Goal: Communication & Community: Answer question/provide support

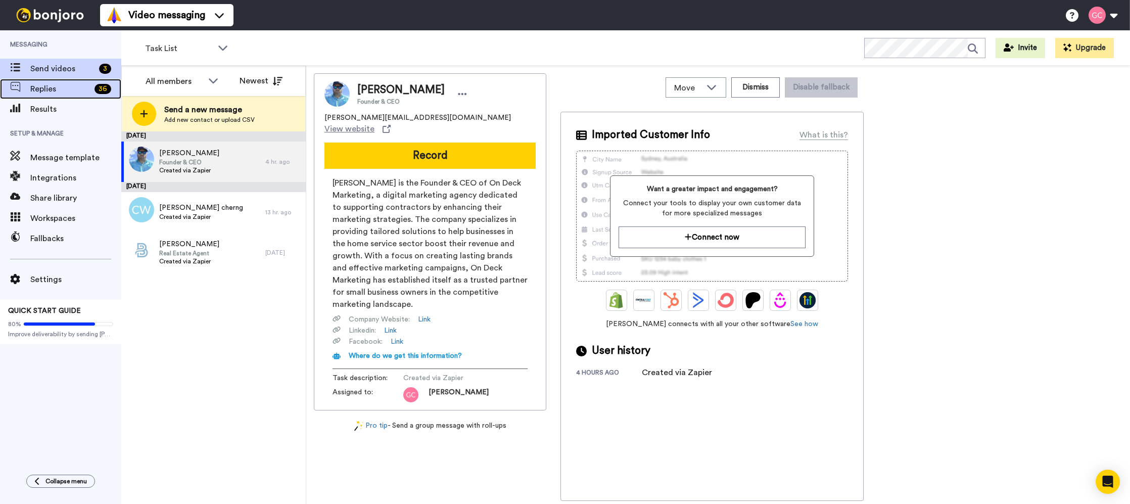
click at [64, 95] on span "Replies" at bounding box center [60, 89] width 60 height 12
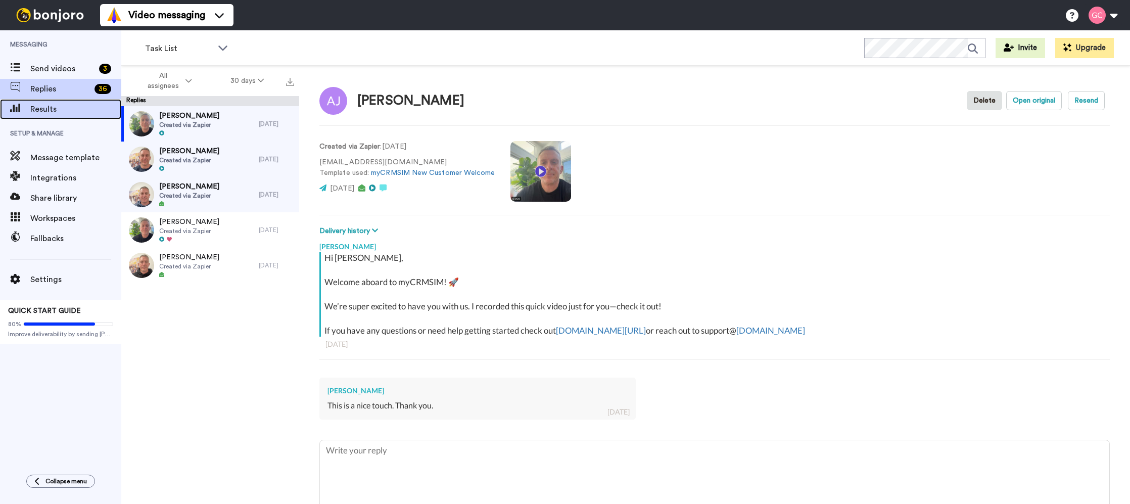
click at [60, 105] on span "Results" at bounding box center [75, 109] width 91 height 12
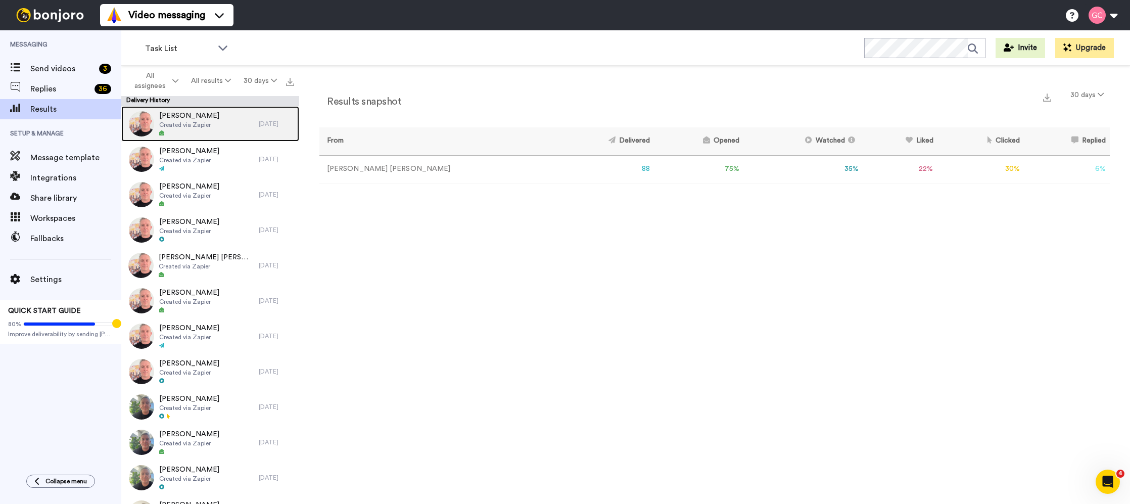
click at [227, 127] on div "Morris Shabot Created via Zapier" at bounding box center [189, 123] width 137 height 35
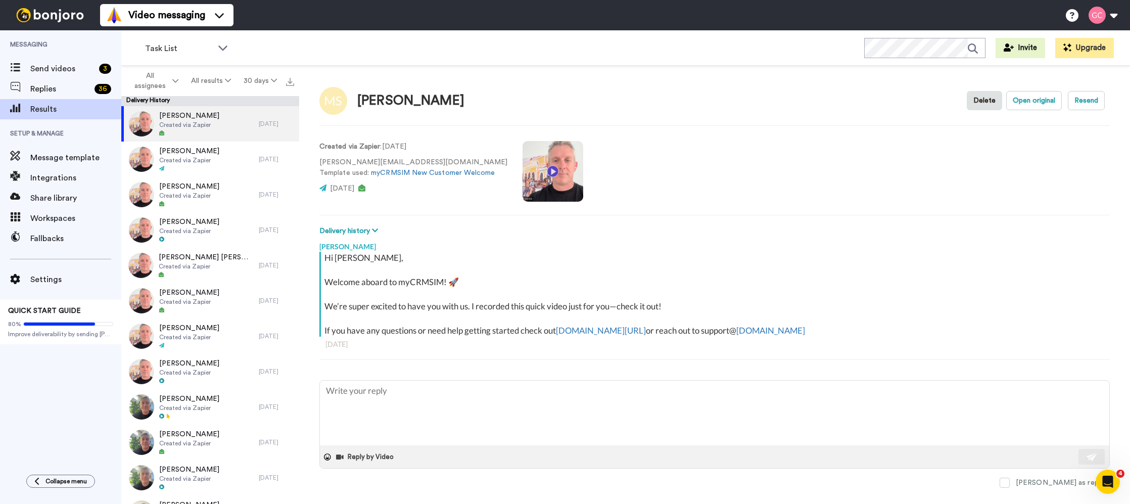
scroll to position [14, 0]
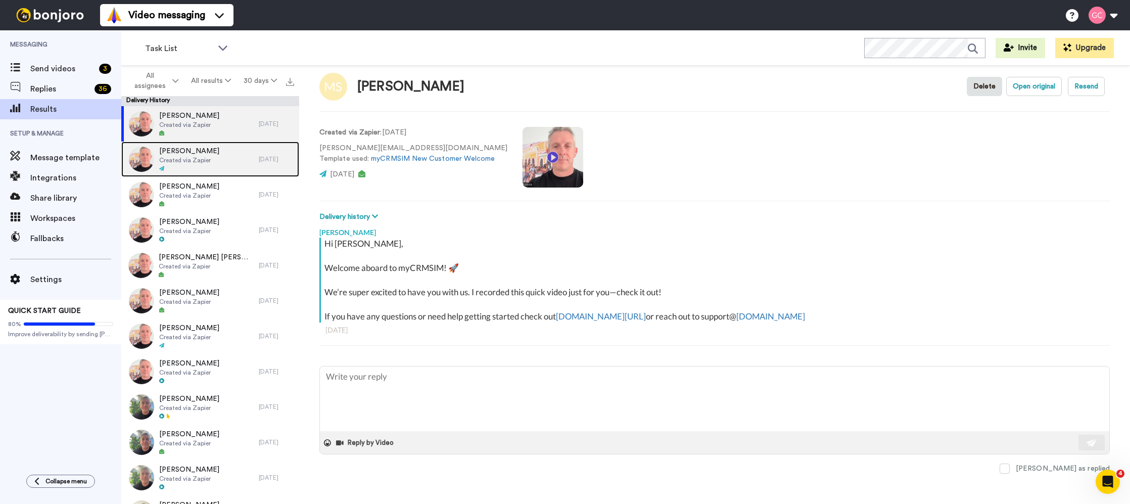
click at [198, 145] on div "Mark Sheppard Created via Zapier" at bounding box center [189, 159] width 137 height 35
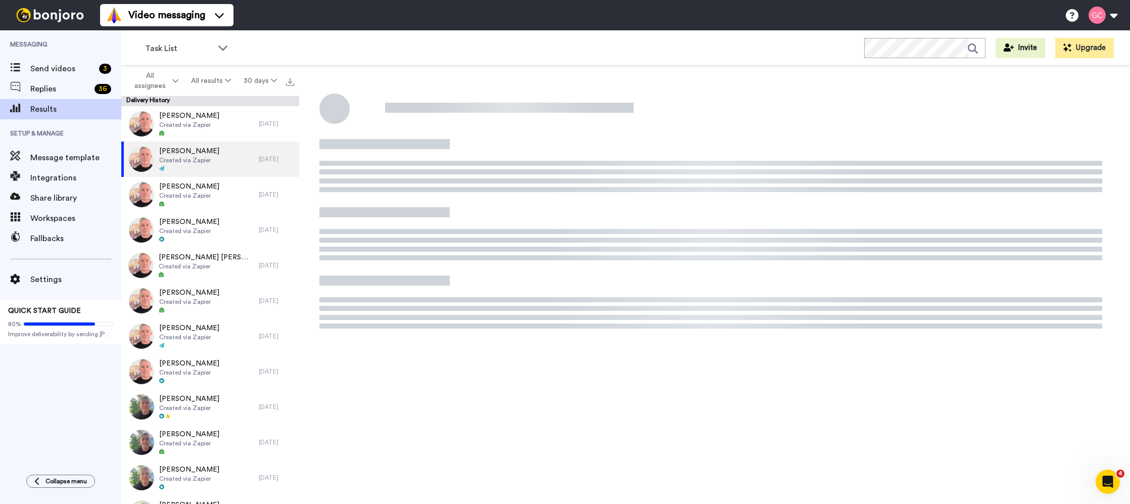
type textarea "x"
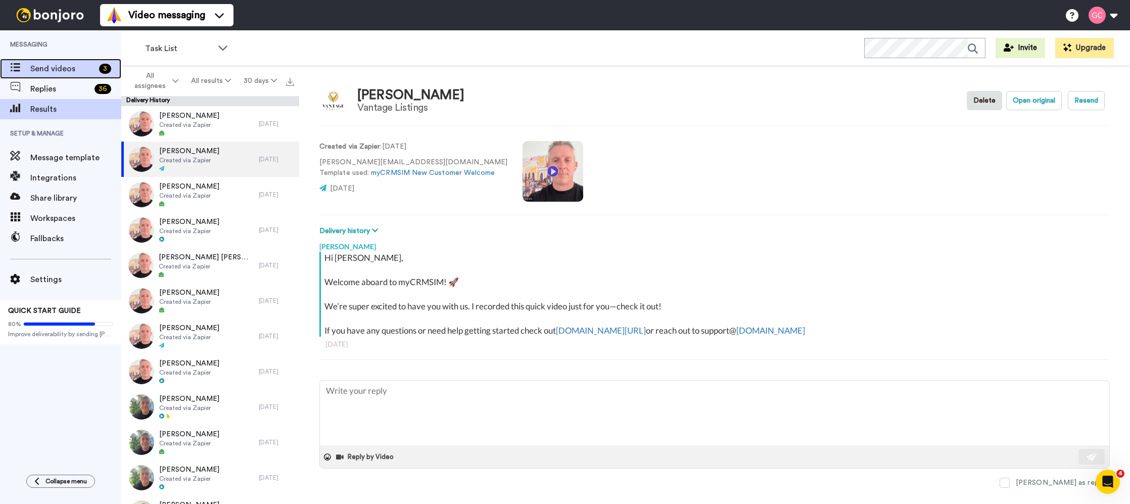
click at [37, 75] on div "Send videos 3" at bounding box center [60, 69] width 121 height 20
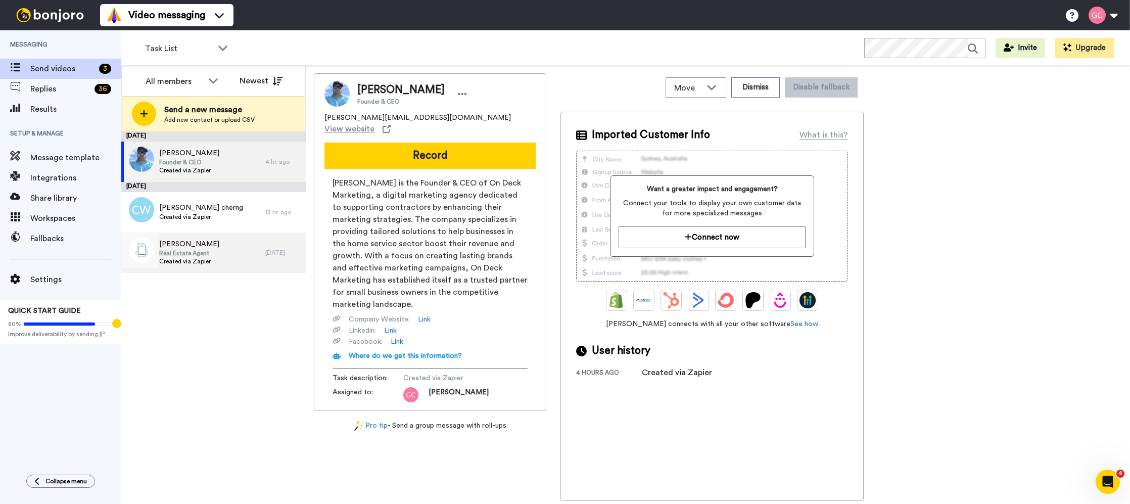
click at [282, 262] on div "Asa Sedam Real Estate Agent Created via Zapier 1 day ago" at bounding box center [213, 252] width 184 height 40
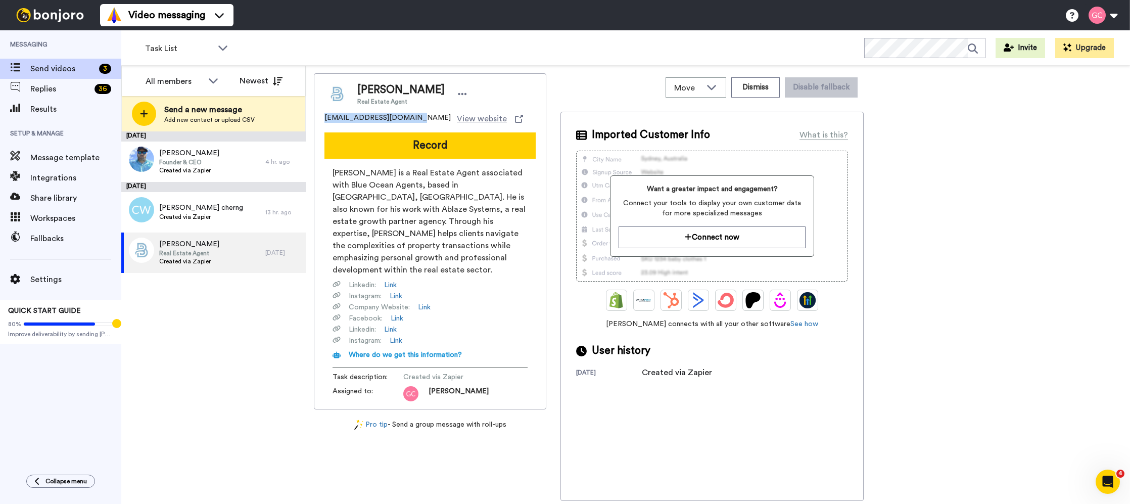
drag, startPoint x: 410, startPoint y: 115, endPoint x: 334, endPoint y: 116, distance: 75.8
click at [322, 116] on div "Asa Sedam Real Estate Agent asa@blueoceanagents.com View website Record Asa Sed…" at bounding box center [430, 241] width 232 height 336
copy span "asa@blueoceanagents.com"
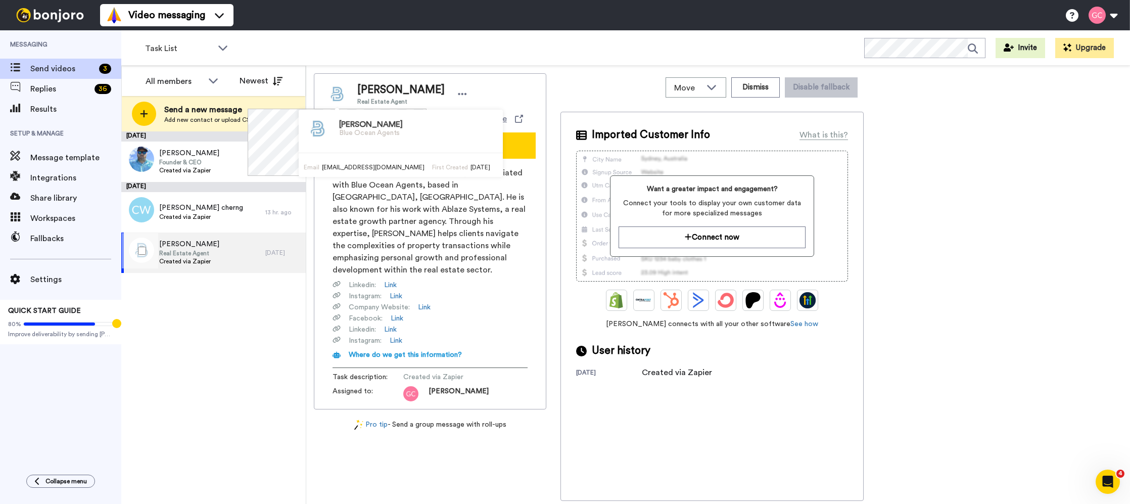
click at [244, 242] on div "Asa Sedam Real Estate Agent Created via Zapier" at bounding box center [193, 252] width 144 height 40
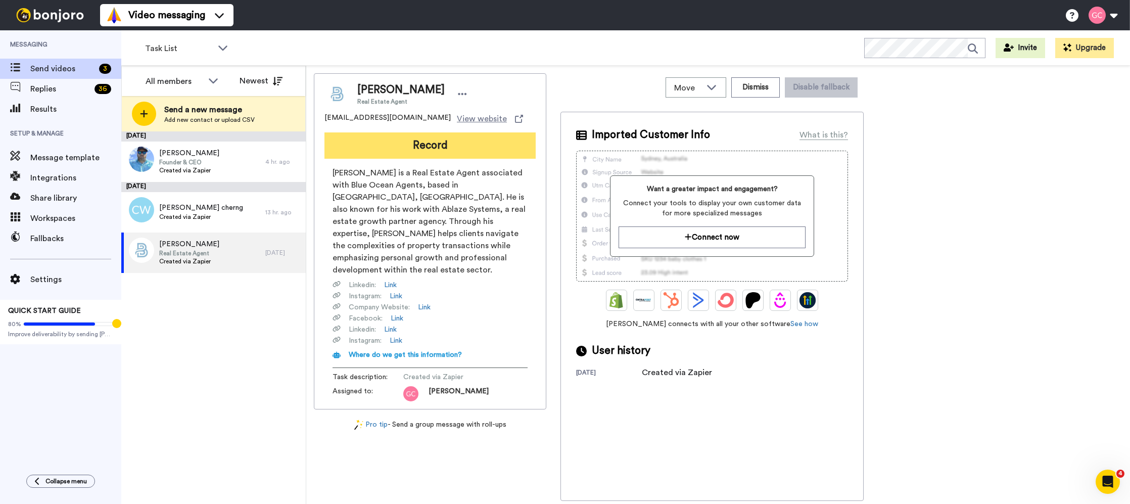
click at [447, 138] on button "Record" at bounding box center [429, 145] width 211 height 26
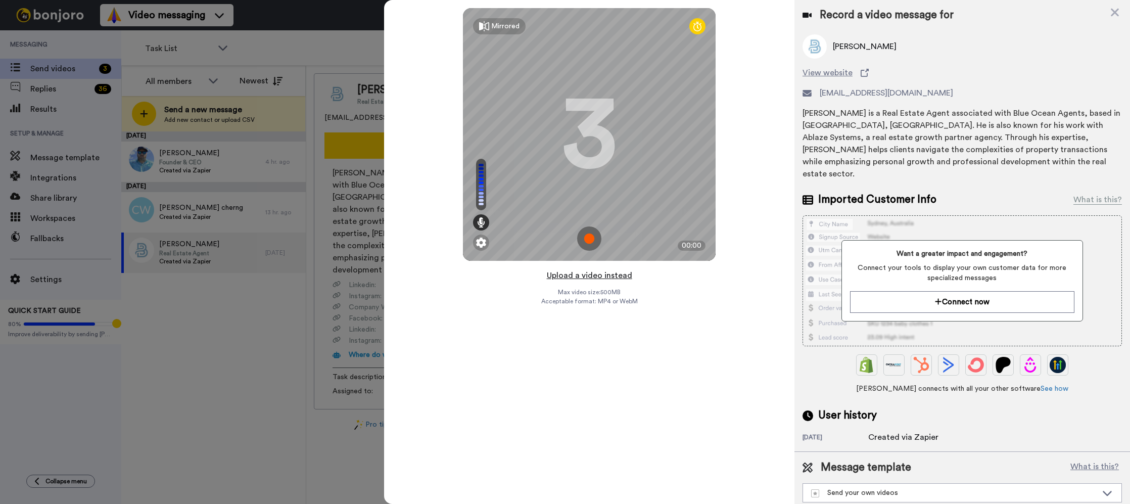
click at [595, 279] on button "Upload a video instead" at bounding box center [589, 275] width 91 height 13
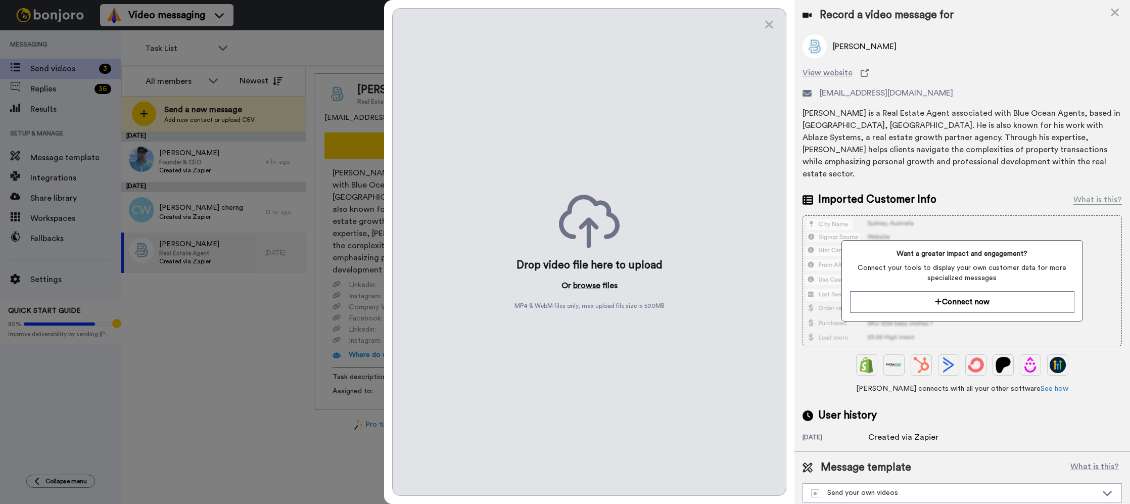
click at [592, 284] on button "browse" at bounding box center [586, 285] width 27 height 12
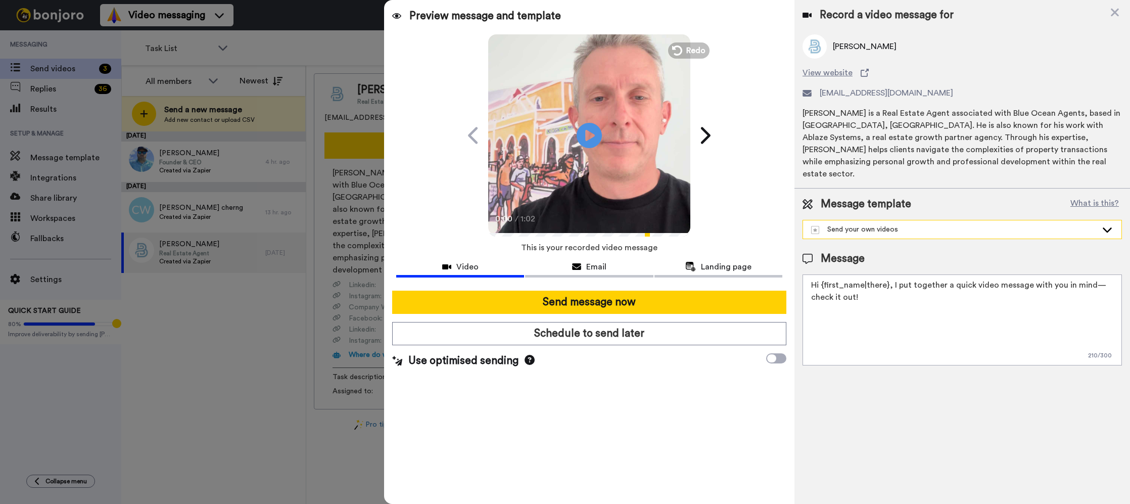
click at [940, 224] on div "Send your own videos" at bounding box center [954, 229] width 286 height 10
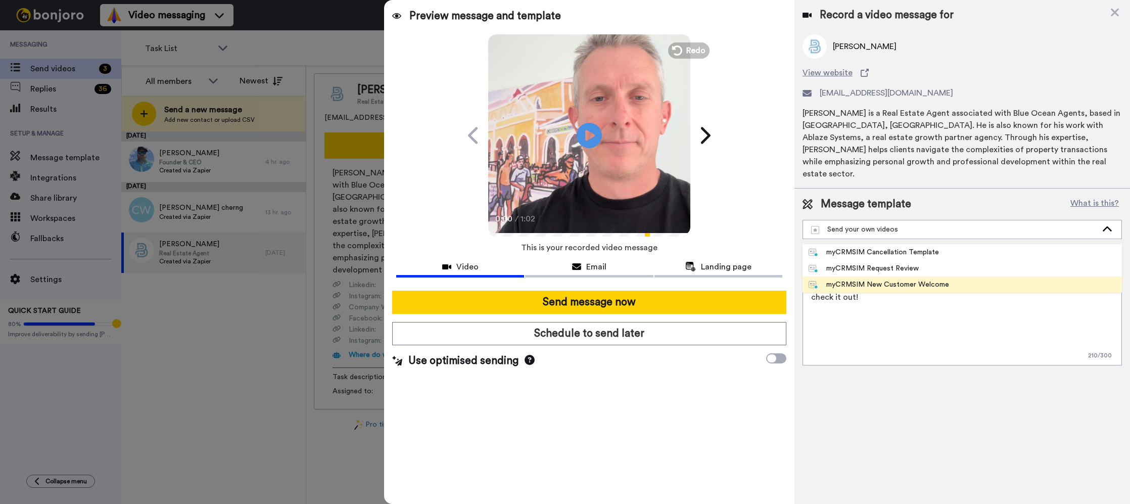
click at [914, 279] on div "myCRMSIM New Customer Welcome" at bounding box center [879, 284] width 141 height 10
type textarea "Hi {first_name}, Welcome aboard to myCRMSIM! 🚀 We’re super excited to have you …"
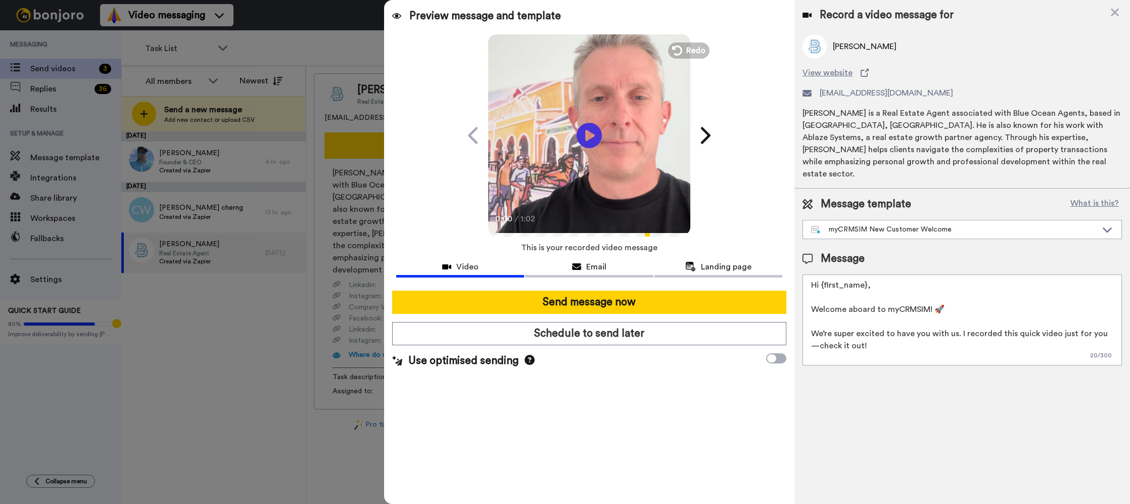
scroll to position [27, 0]
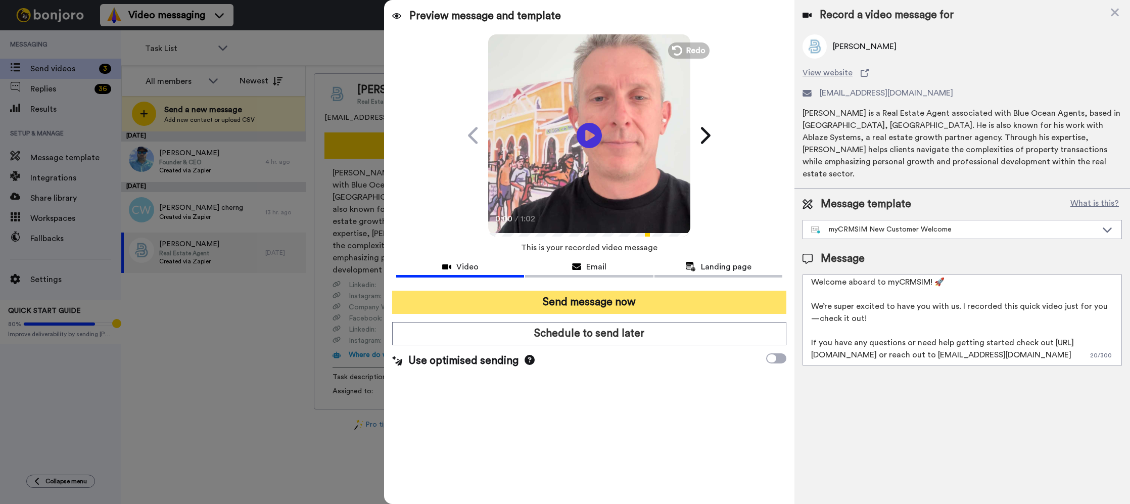
click at [619, 302] on button "Send message now" at bounding box center [589, 302] width 394 height 23
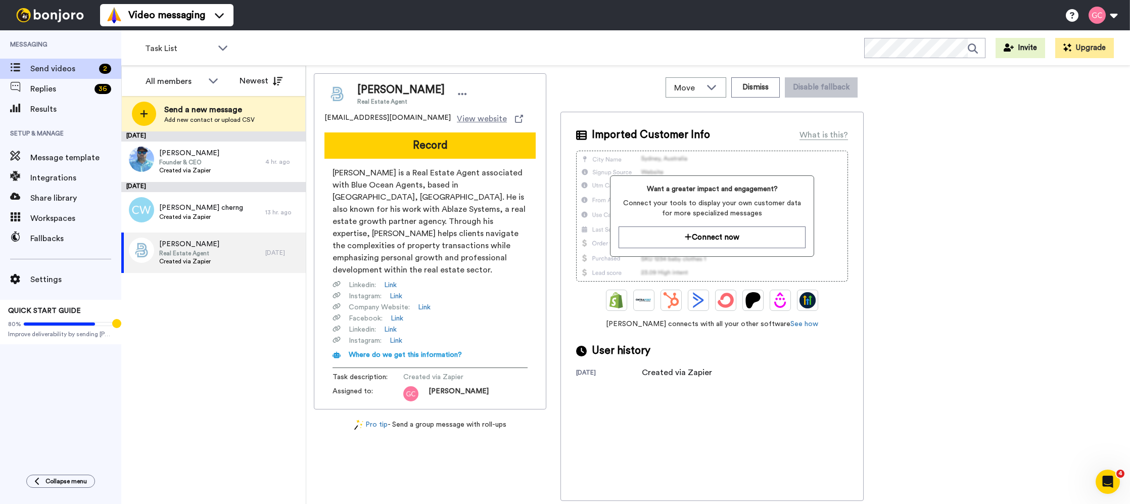
scroll to position [0, 0]
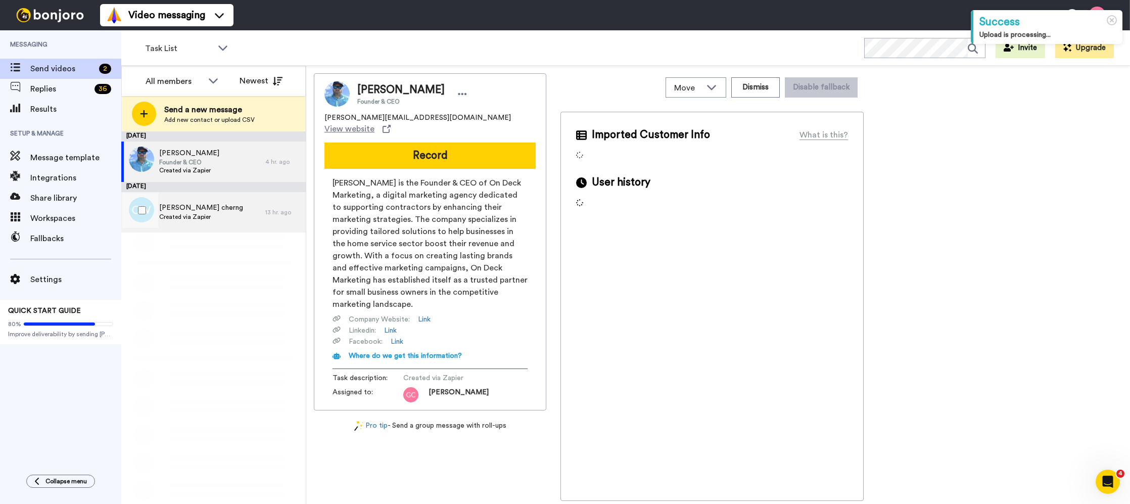
click at [225, 201] on div "Chong Woei cherng Created via Zapier" at bounding box center [193, 212] width 144 height 40
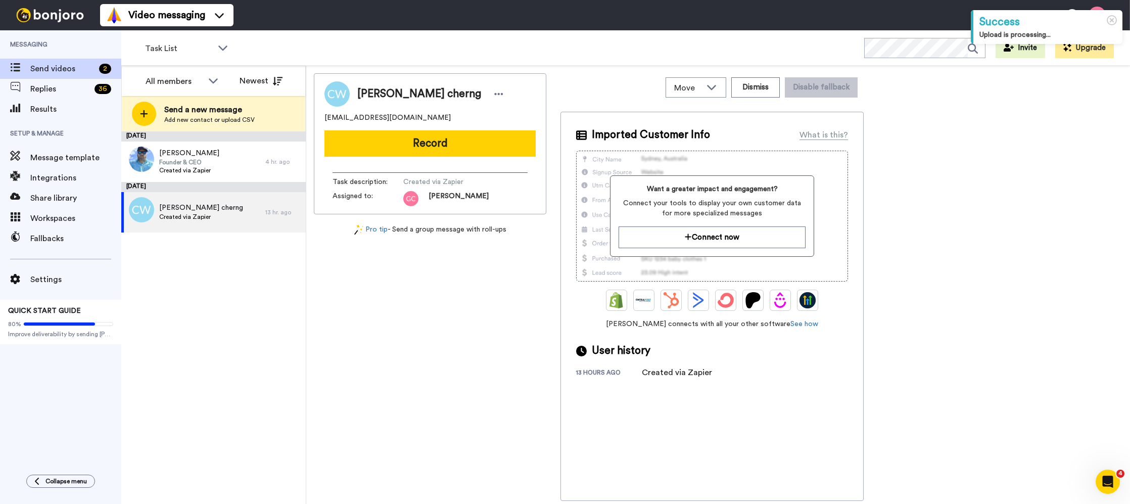
click at [442, 146] on button "Record" at bounding box center [429, 143] width 211 height 26
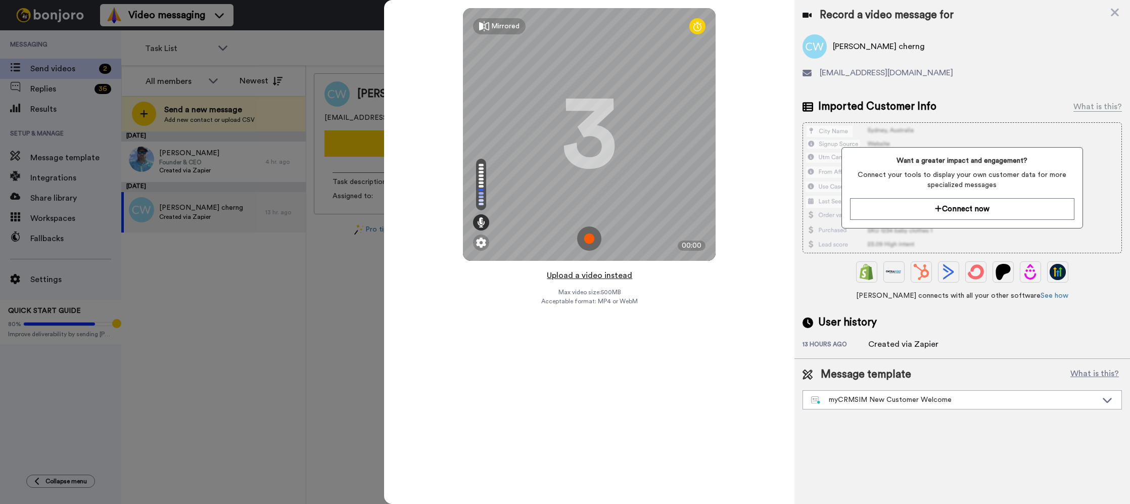
click at [596, 275] on button "Upload a video instead" at bounding box center [589, 275] width 91 height 13
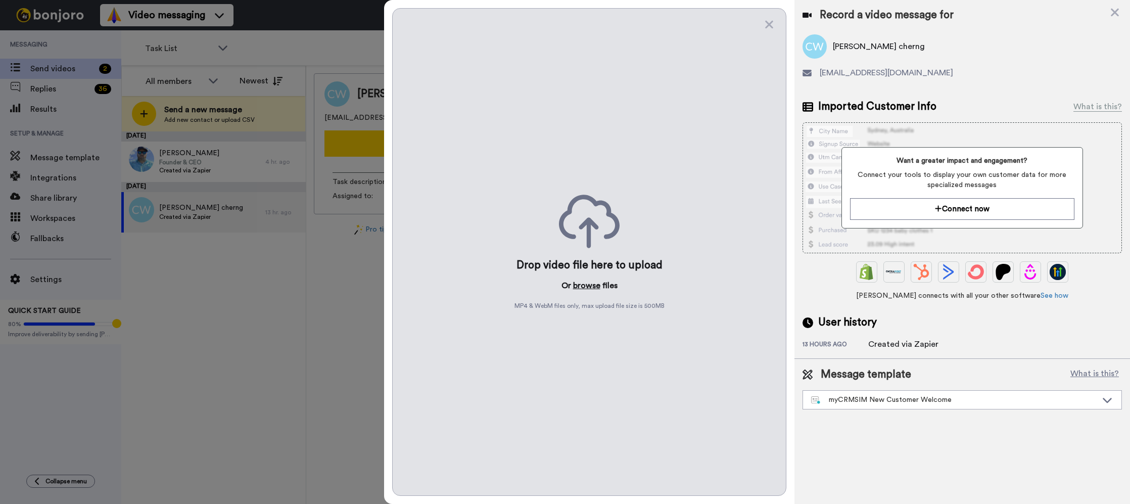
click at [594, 287] on button "browse" at bounding box center [586, 285] width 27 height 12
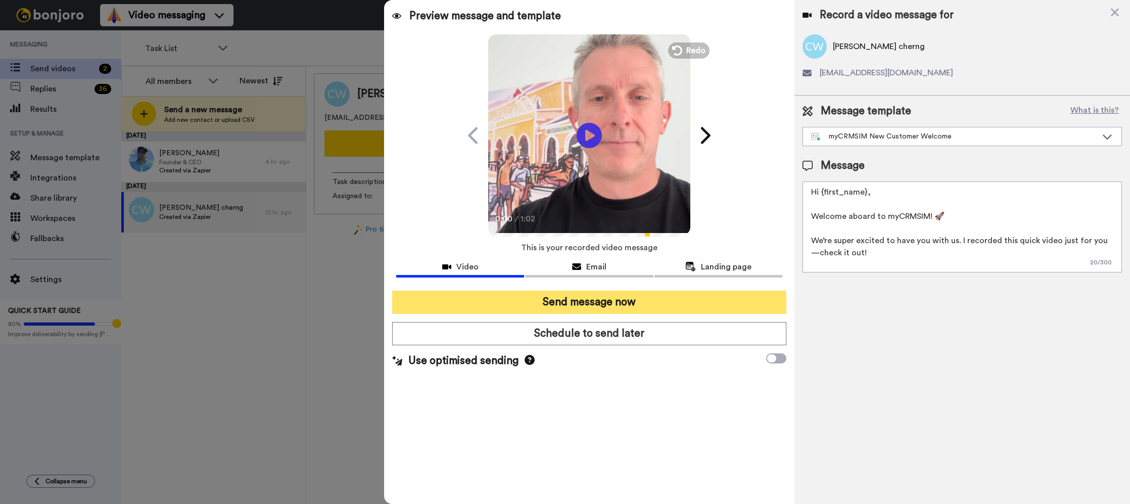
click at [622, 308] on button "Send message now" at bounding box center [589, 302] width 394 height 23
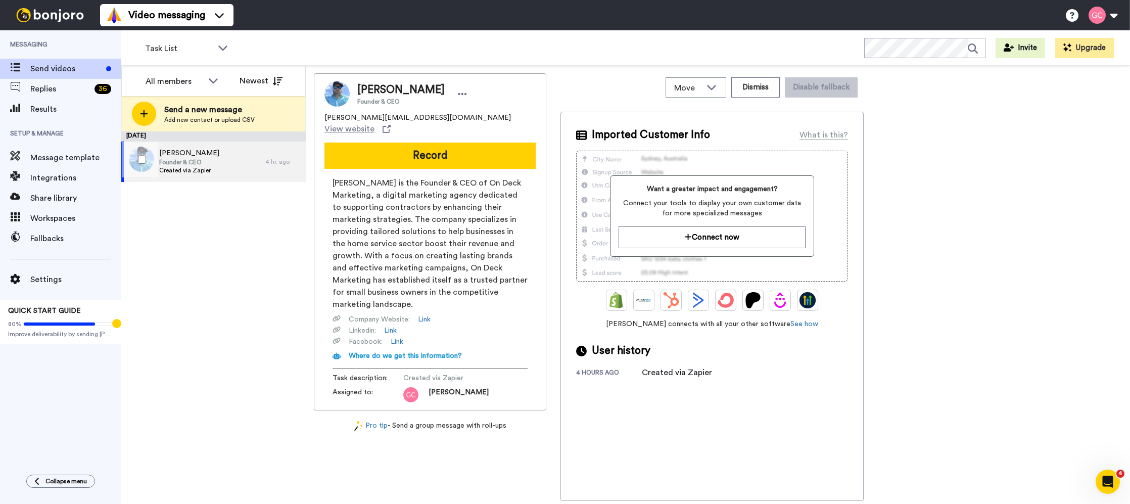
click at [204, 150] on span "[PERSON_NAME]" at bounding box center [189, 153] width 60 height 10
click at [489, 156] on button "Record" at bounding box center [429, 156] width 211 height 26
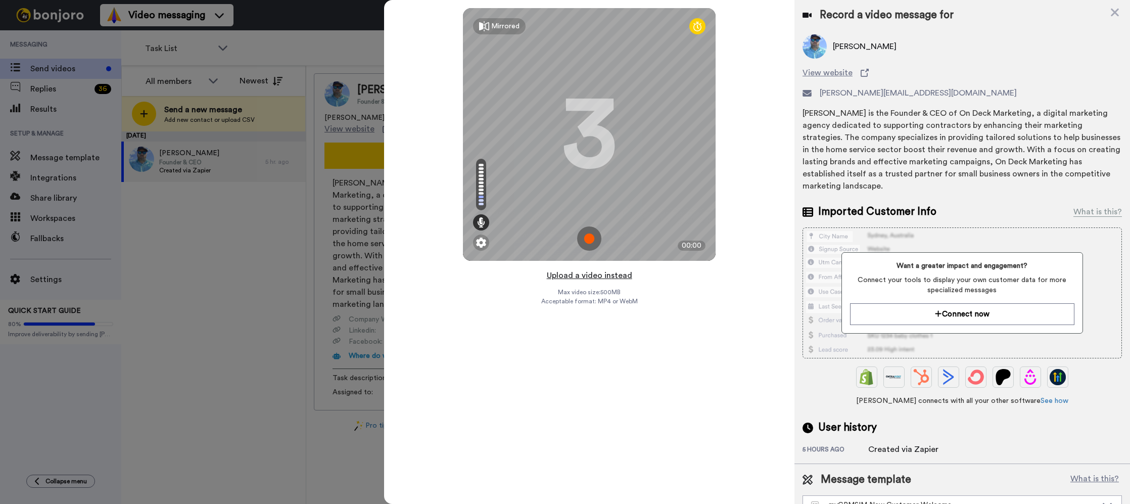
click at [583, 279] on button "Upload a video instead" at bounding box center [589, 275] width 91 height 13
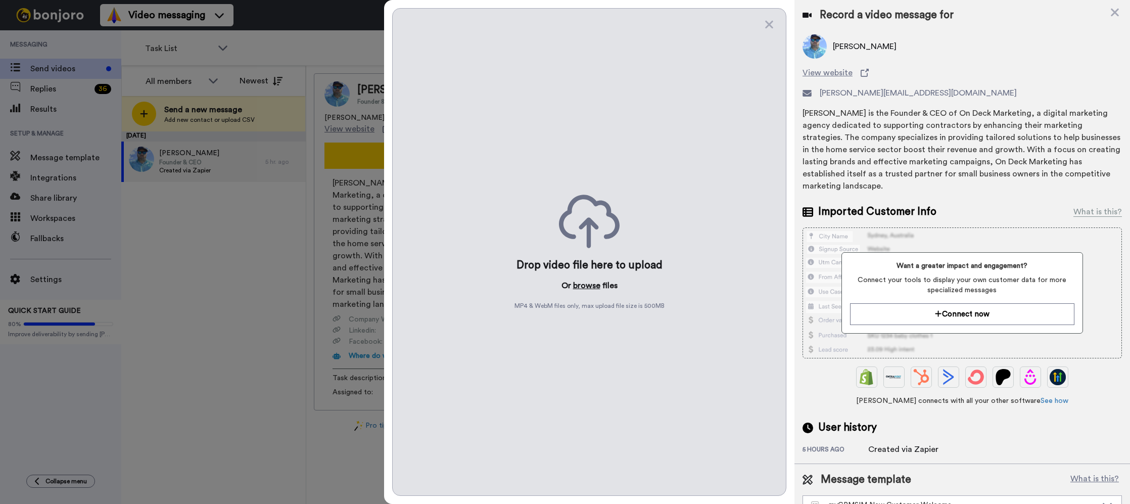
click at [580, 289] on button "browse" at bounding box center [586, 285] width 27 height 12
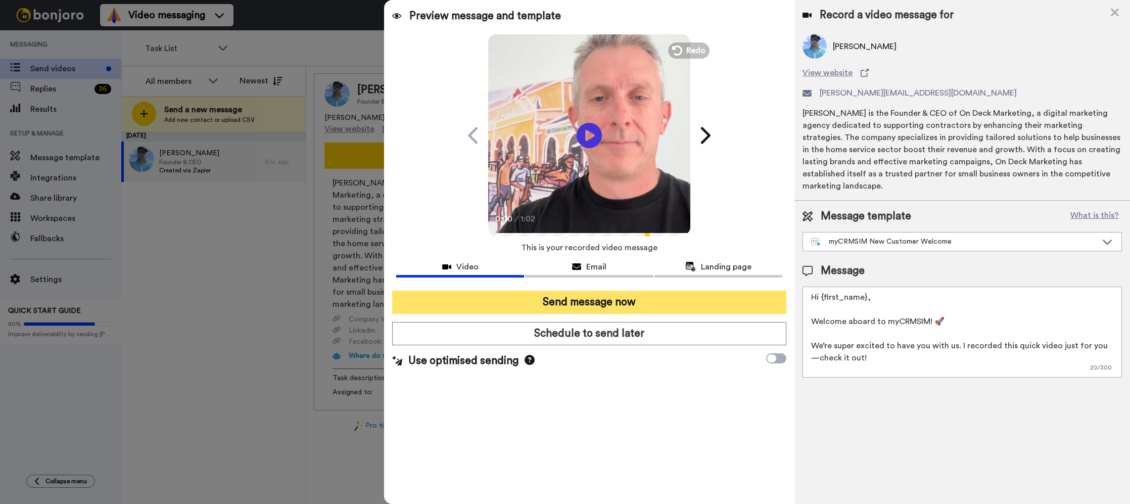
click at [663, 293] on button "Send message now" at bounding box center [589, 302] width 394 height 23
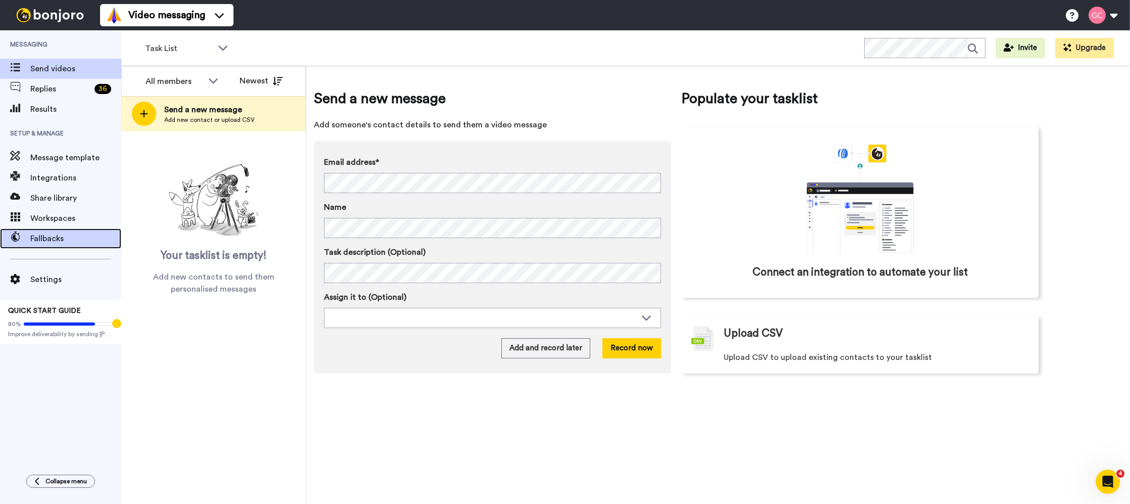
click at [51, 235] on span "Fallbacks" at bounding box center [75, 238] width 91 height 12
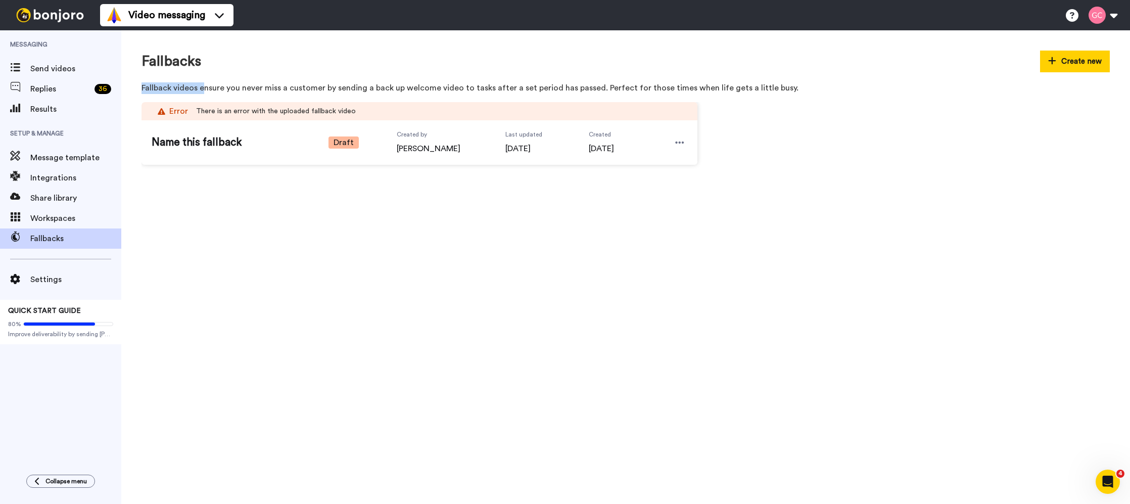
drag, startPoint x: 140, startPoint y: 91, endPoint x: 672, endPoint y: 94, distance: 531.7
click at [773, 76] on div "Fallbacks Create new Fallback videos ensure you never miss a customer by sendin…" at bounding box center [626, 72] width 968 height 43
click at [675, 142] on icon at bounding box center [679, 142] width 9 height 10
click at [661, 159] on span "Edit" at bounding box center [659, 160] width 13 height 10
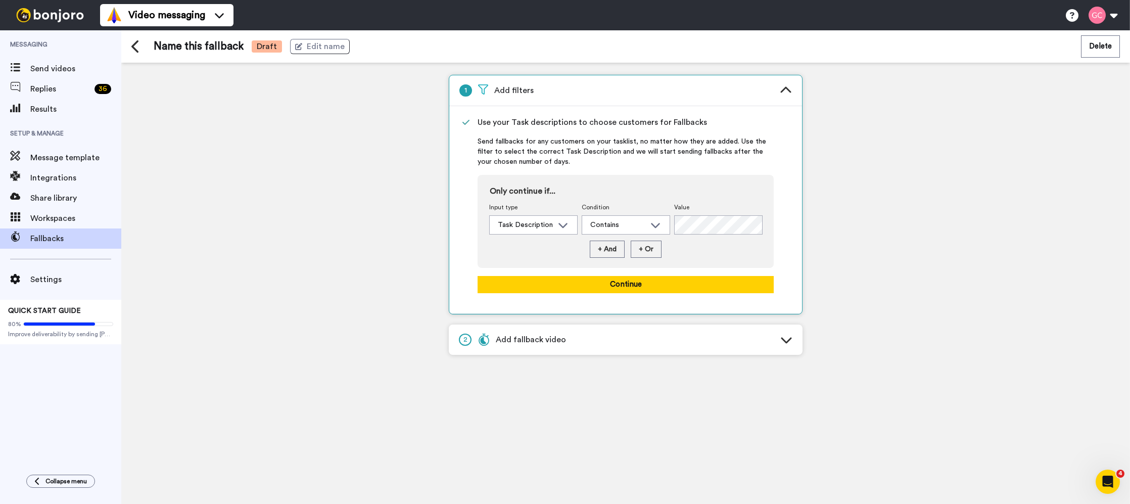
click at [781, 234] on div "Send fallbacks for any customers on your tasklist, no matter how they are added…" at bounding box center [625, 219] width 353 height 167
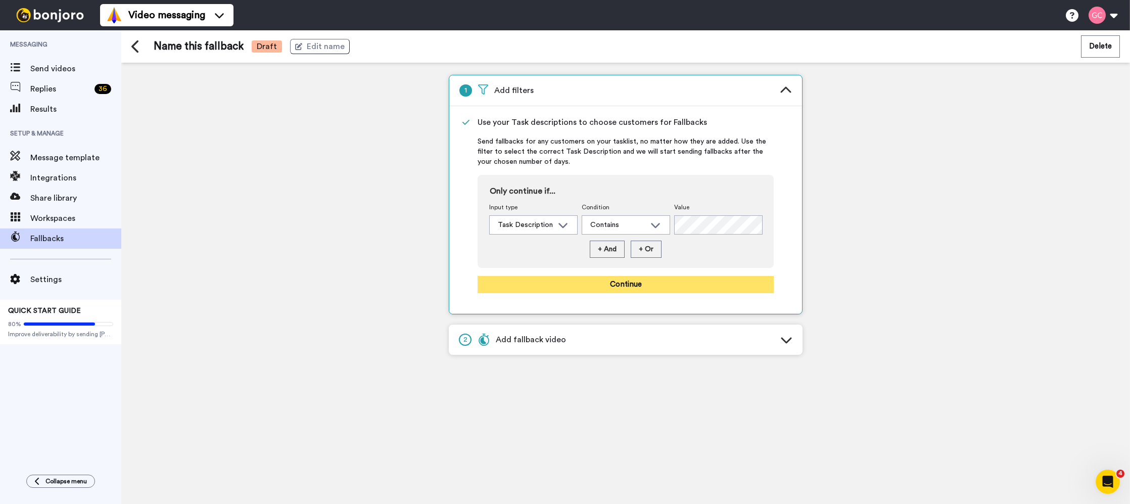
click at [667, 288] on button "Continue" at bounding box center [626, 284] width 296 height 17
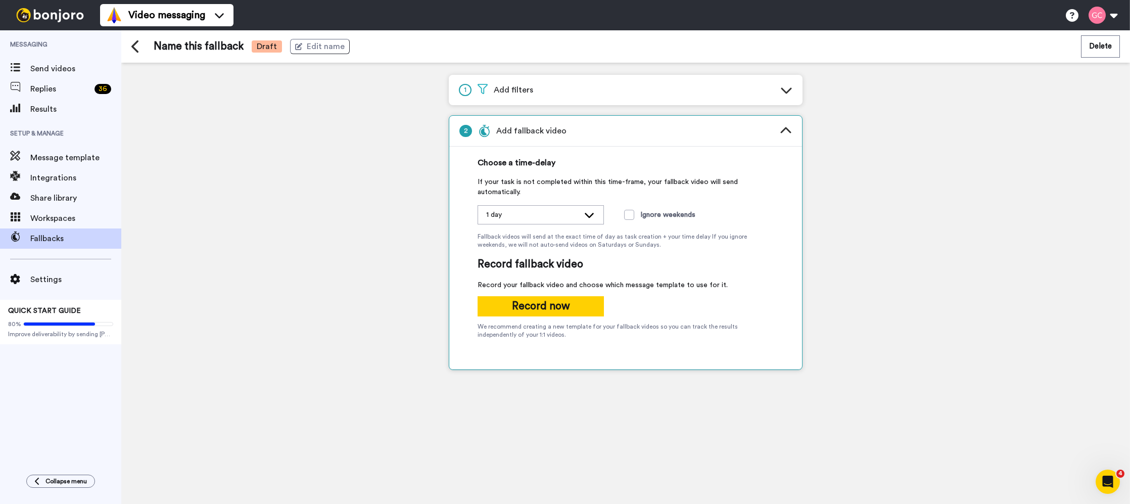
click at [572, 219] on div "1 day" at bounding box center [532, 215] width 93 height 10
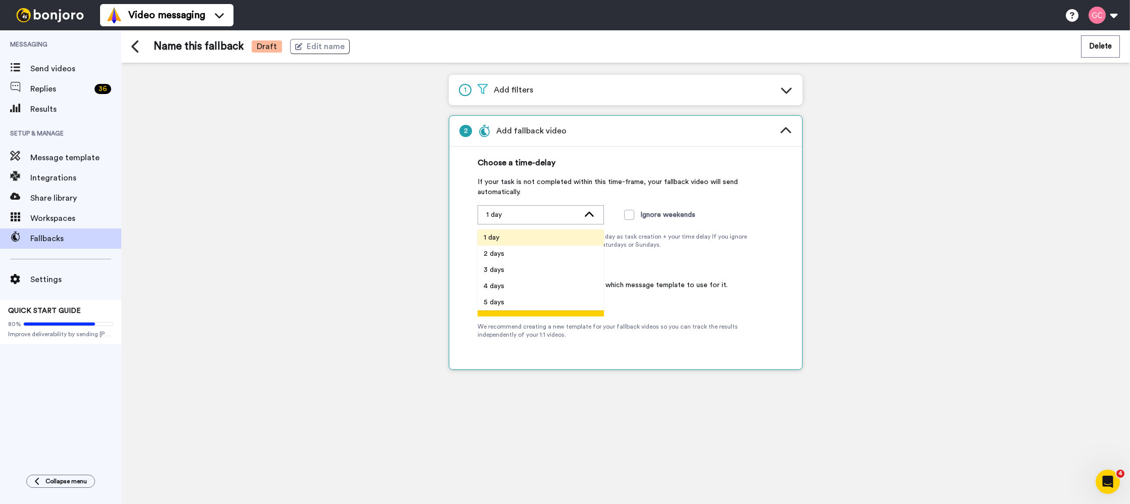
click at [664, 243] on span "Fallback videos will send at the exact time of day as task creation + your time…" at bounding box center [626, 240] width 296 height 16
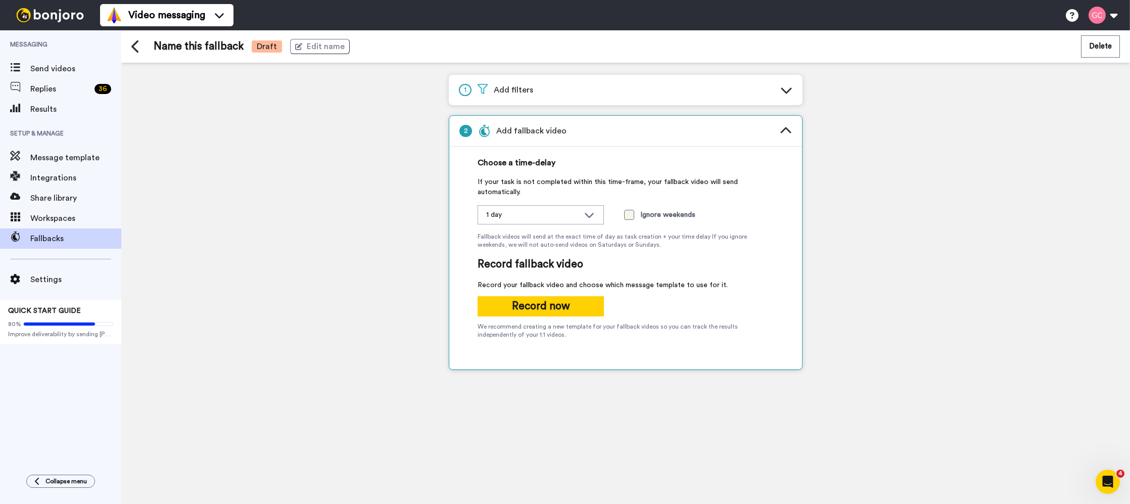
click at [628, 217] on span at bounding box center [629, 215] width 10 height 10
click at [632, 216] on span at bounding box center [629, 215] width 10 height 10
click at [568, 219] on div "1 day" at bounding box center [532, 215] width 93 height 10
click at [671, 266] on span "Record fallback video" at bounding box center [626, 264] width 296 height 15
click at [777, 98] on div "1 Add filters" at bounding box center [626, 90] width 354 height 30
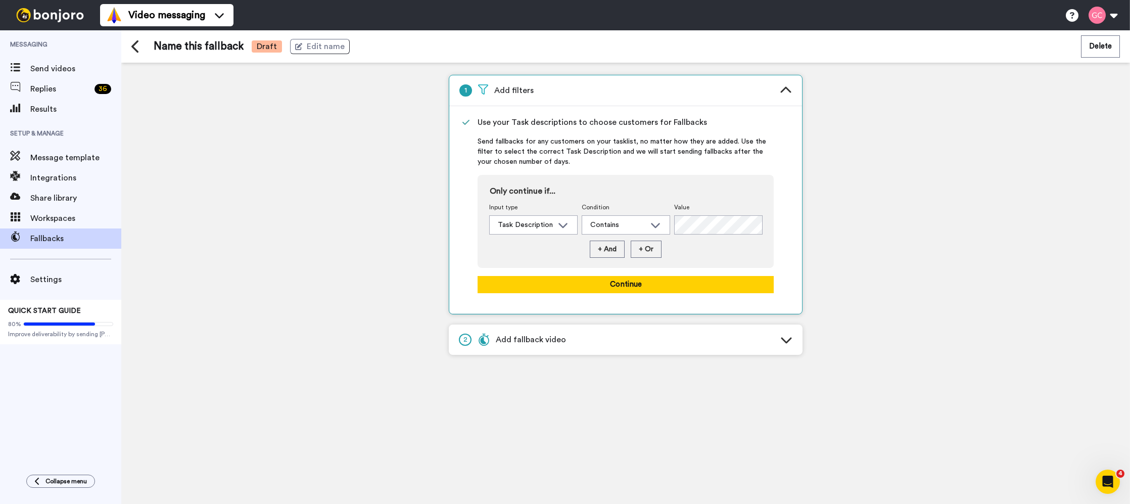
click at [783, 341] on icon at bounding box center [786, 340] width 12 height 12
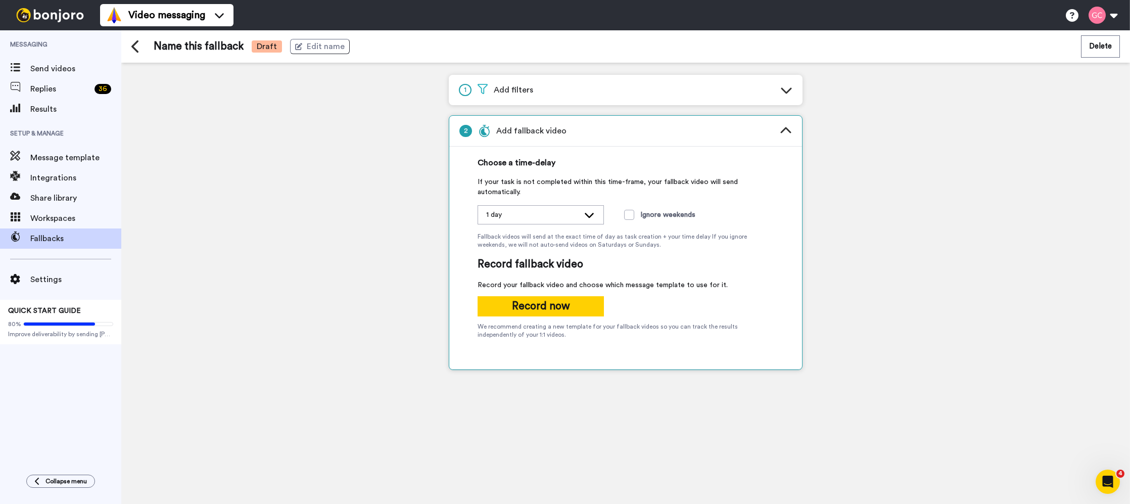
click at [571, 221] on div "1 day" at bounding box center [540, 215] width 125 height 18
click at [695, 249] on div "If your task is not completed within this time-frame, your fallback video will …" at bounding box center [626, 258] width 296 height 162
click at [575, 216] on div "1 day" at bounding box center [532, 215] width 93 height 10
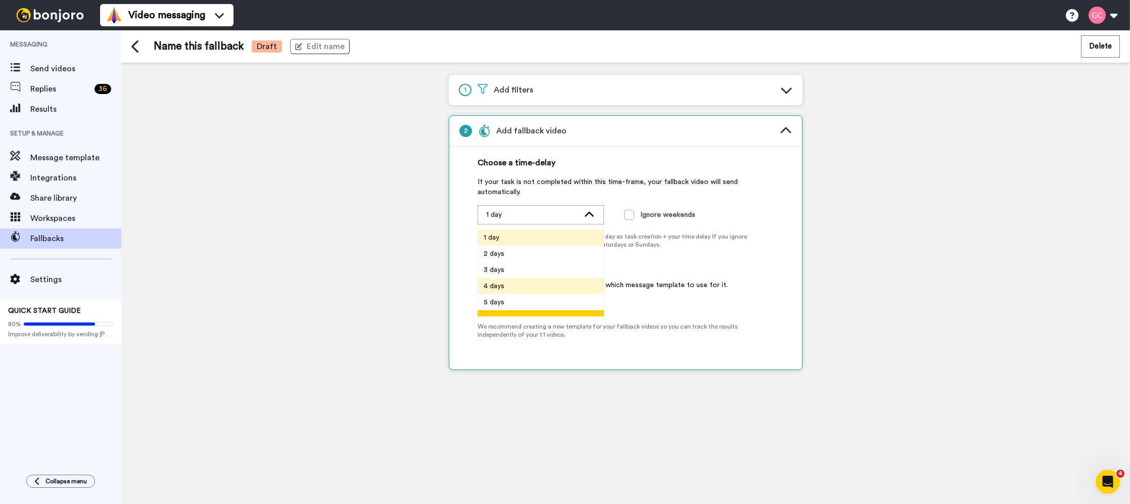
scroll to position [32, 0]
click at [722, 287] on span "Record your fallback video and choose which message template to use for it." at bounding box center [626, 285] width 296 height 10
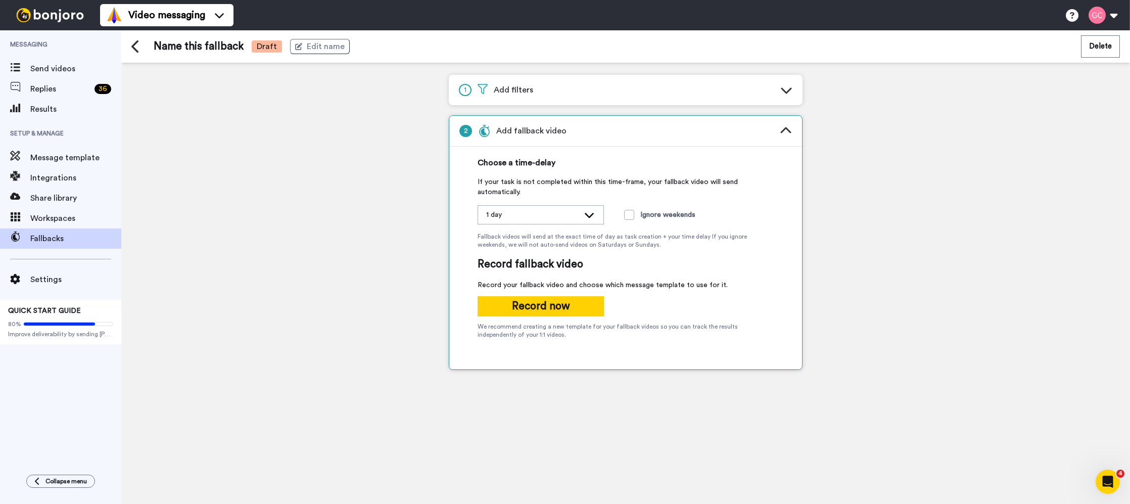
click at [546, 222] on div "1 day" at bounding box center [540, 215] width 125 height 18
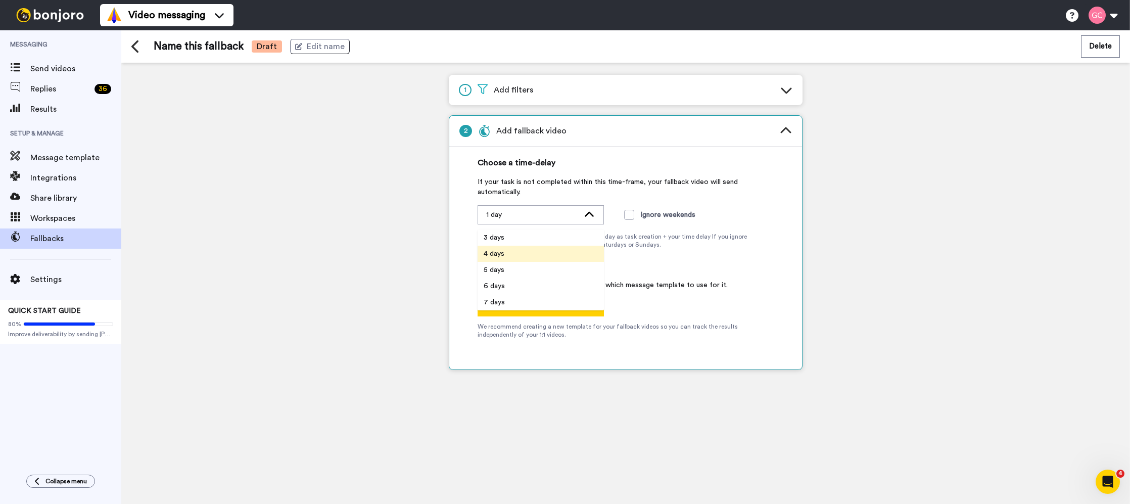
scroll to position [0, 0]
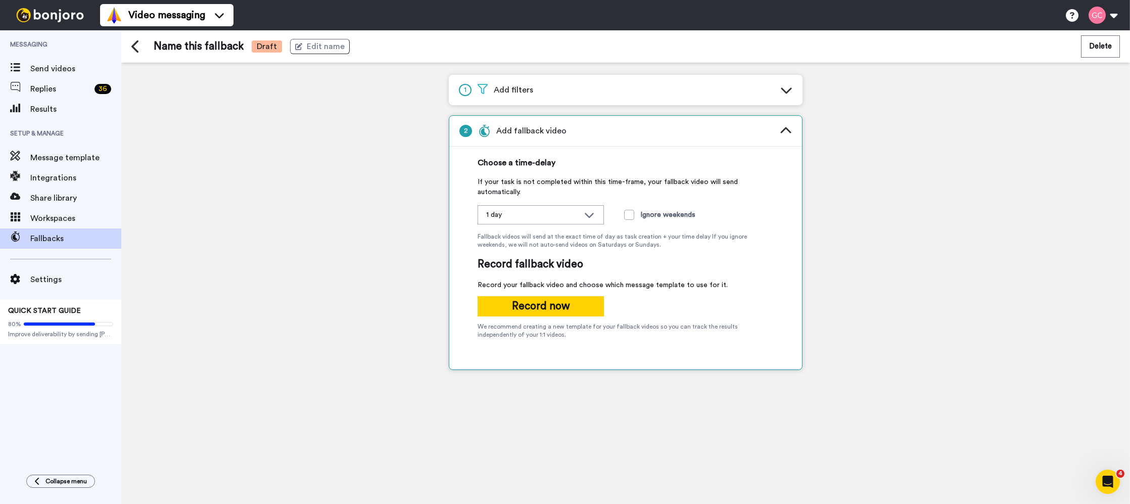
click at [745, 277] on div "If your task is not completed within this time-frame, your fallback video will …" at bounding box center [626, 258] width 296 height 162
click at [606, 225] on div "If your task is not completed within this time-frame, your fallback video will …" at bounding box center [626, 213] width 296 height 72
click at [586, 220] on div "1 day" at bounding box center [540, 215] width 125 height 18
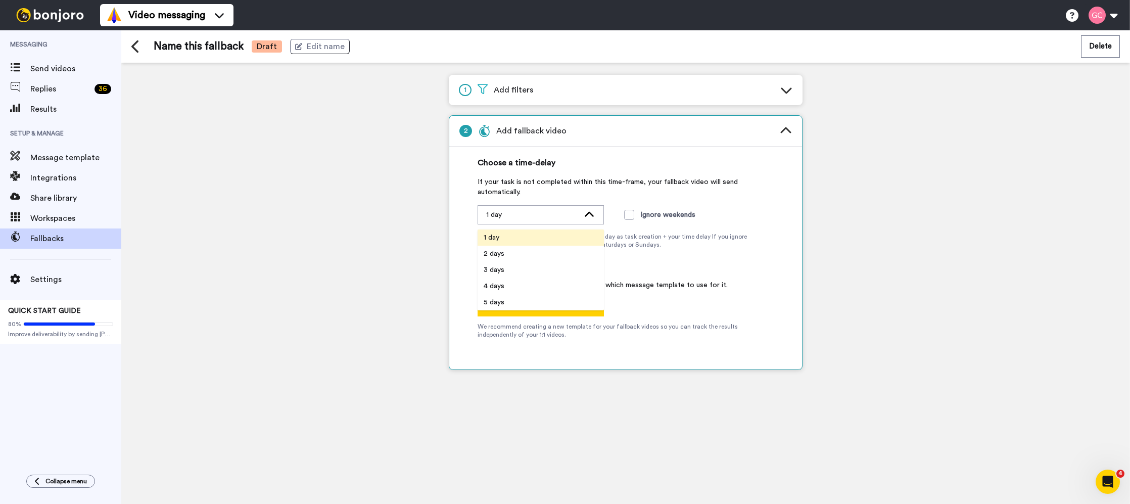
click at [139, 49] on icon at bounding box center [135, 46] width 9 height 14
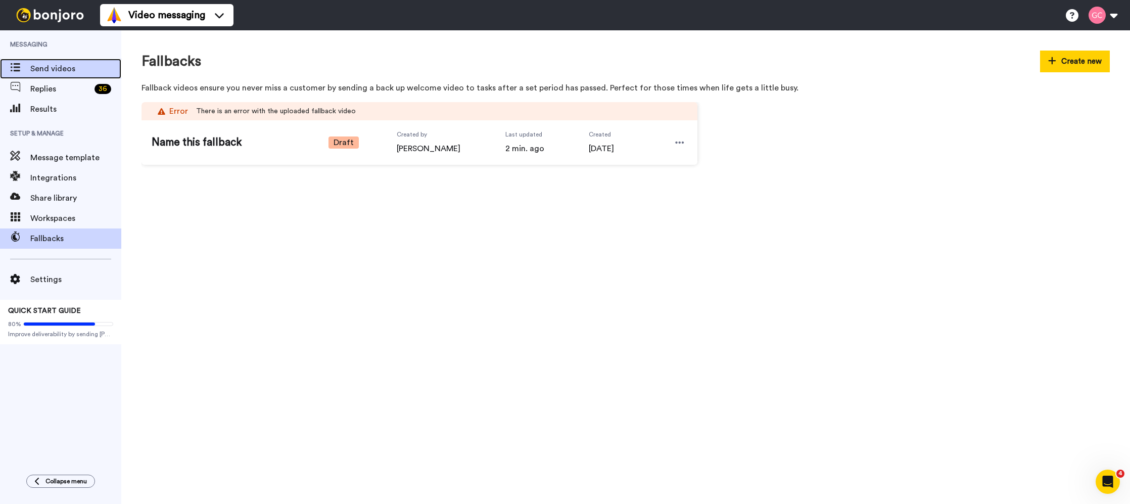
click at [76, 70] on span "Send videos" at bounding box center [75, 69] width 91 height 12
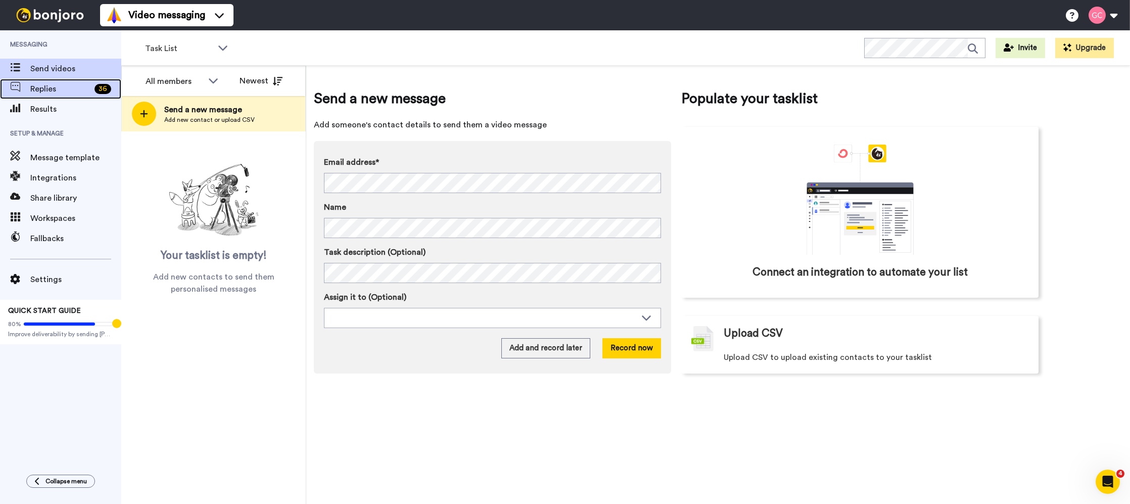
click at [71, 96] on div "Replies 36" at bounding box center [60, 89] width 121 height 20
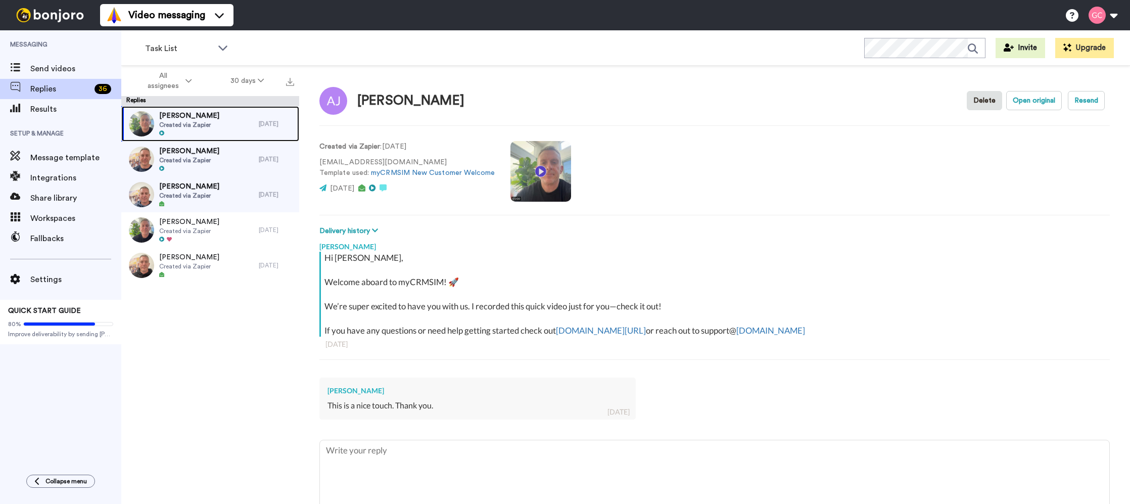
click at [206, 136] on div at bounding box center [189, 133] width 60 height 7
click at [205, 136] on div at bounding box center [189, 133] width 60 height 7
click at [214, 146] on span "[PERSON_NAME]" at bounding box center [189, 151] width 60 height 10
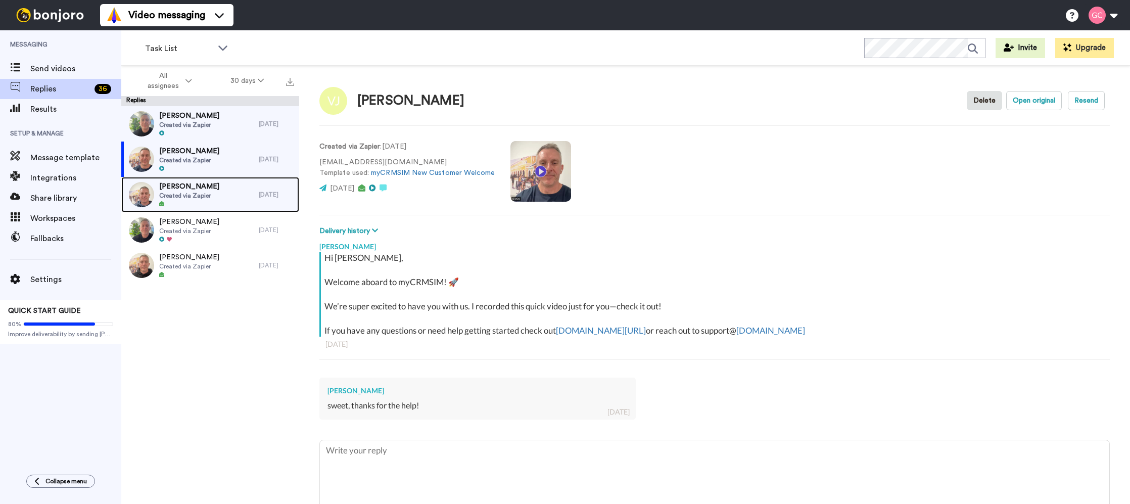
click at [209, 188] on span "[PERSON_NAME]" at bounding box center [189, 186] width 60 height 10
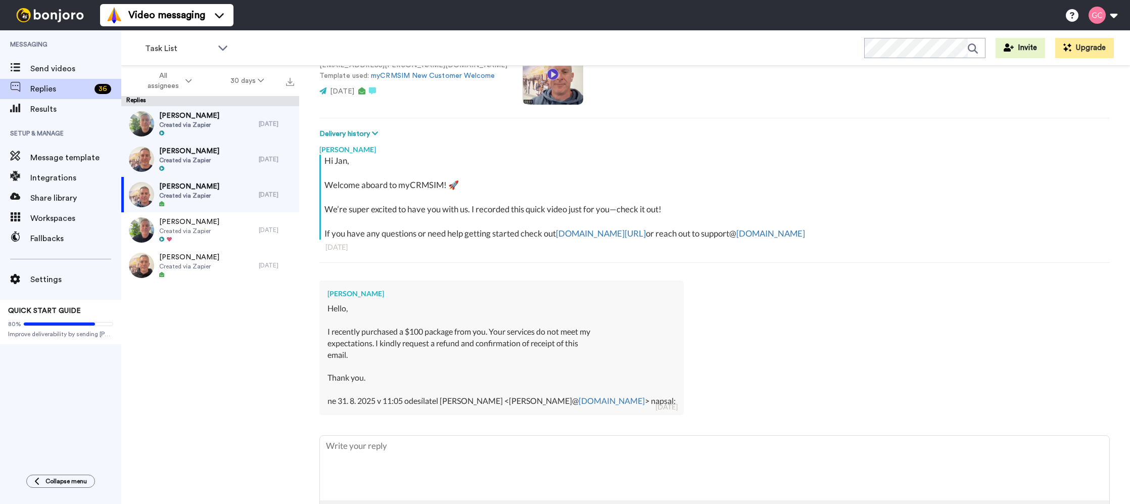
scroll to position [135, 0]
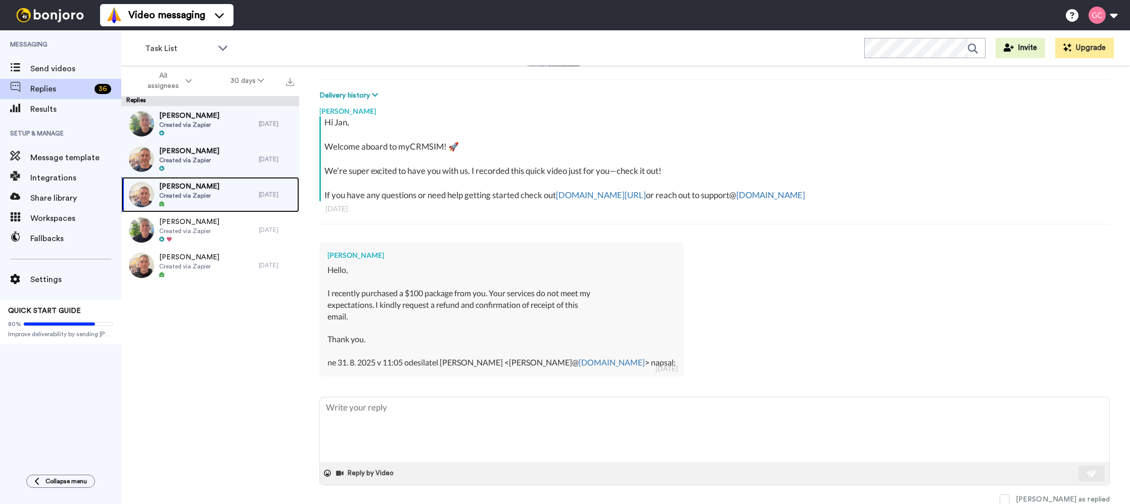
click at [216, 203] on div "[PERSON_NAME] Created via Zapier" at bounding box center [189, 194] width 137 height 35
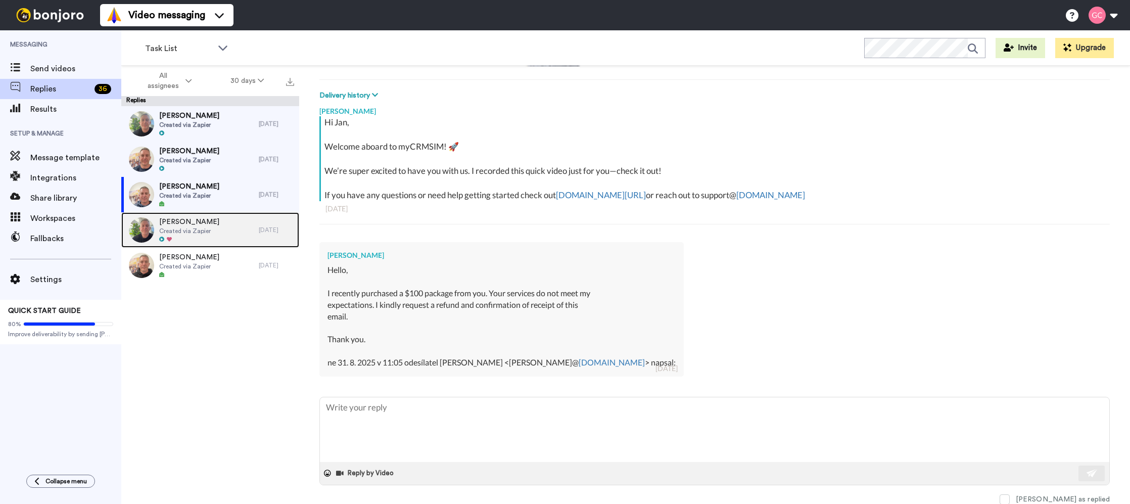
click at [235, 227] on div "[PERSON_NAME] Created via Zapier" at bounding box center [189, 229] width 137 height 35
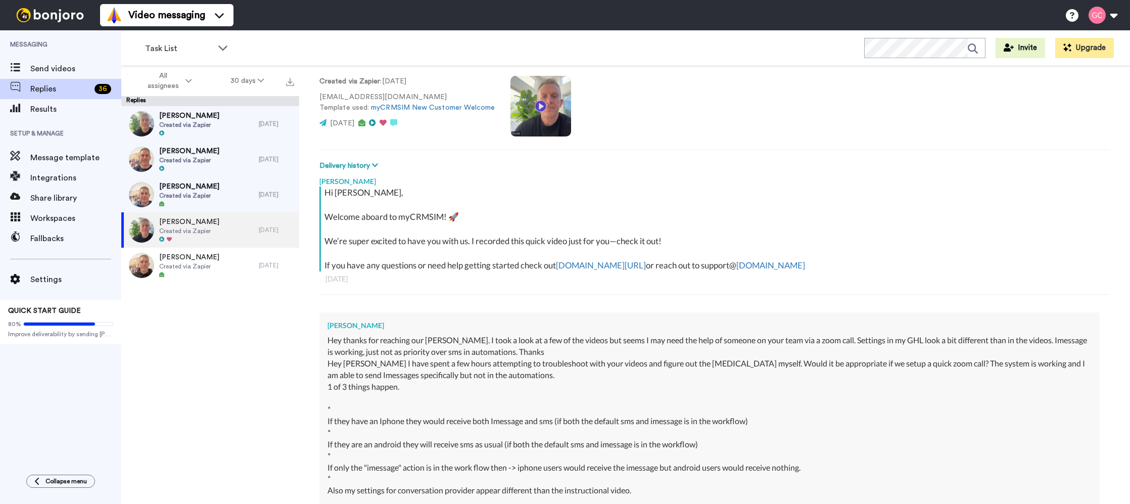
scroll to position [306, 0]
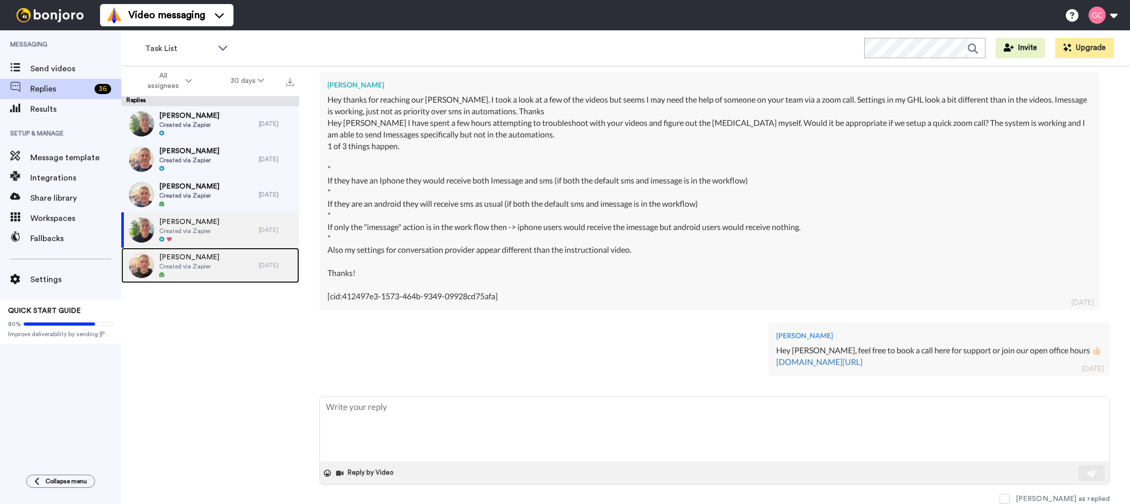
click at [240, 252] on div "[PERSON_NAME] Created via Zapier" at bounding box center [189, 265] width 137 height 35
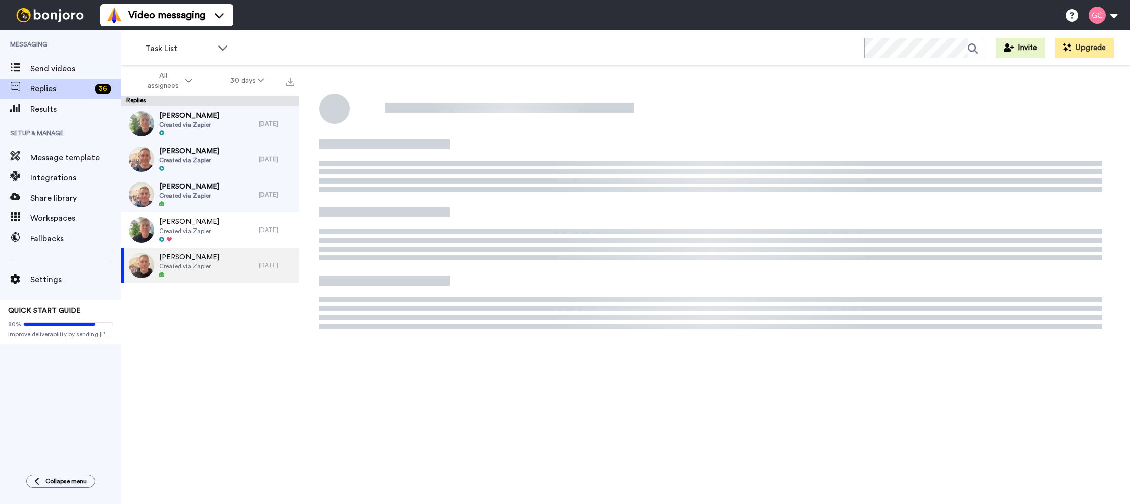
type textarea "x"
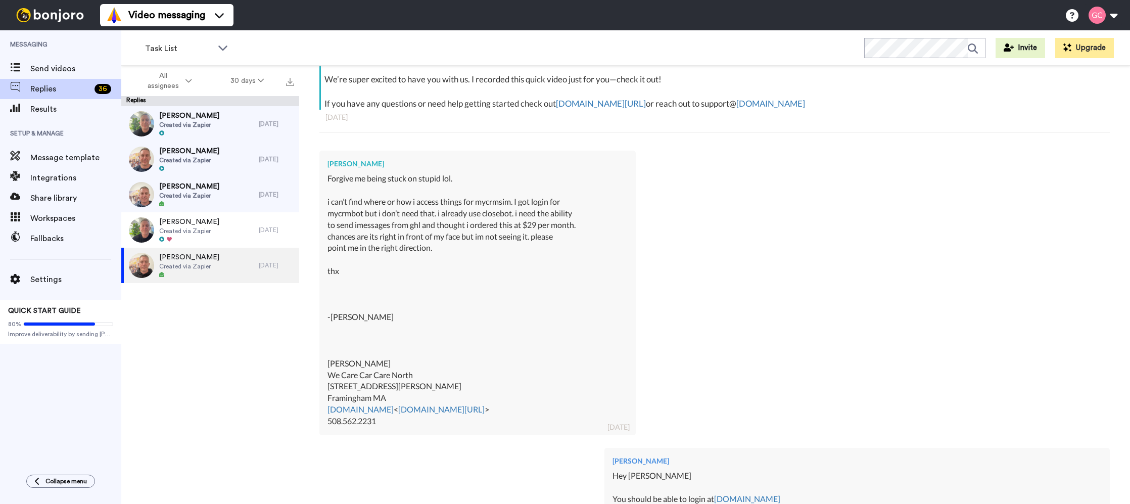
scroll to position [244, 0]
